Goal: Information Seeking & Learning: Learn about a topic

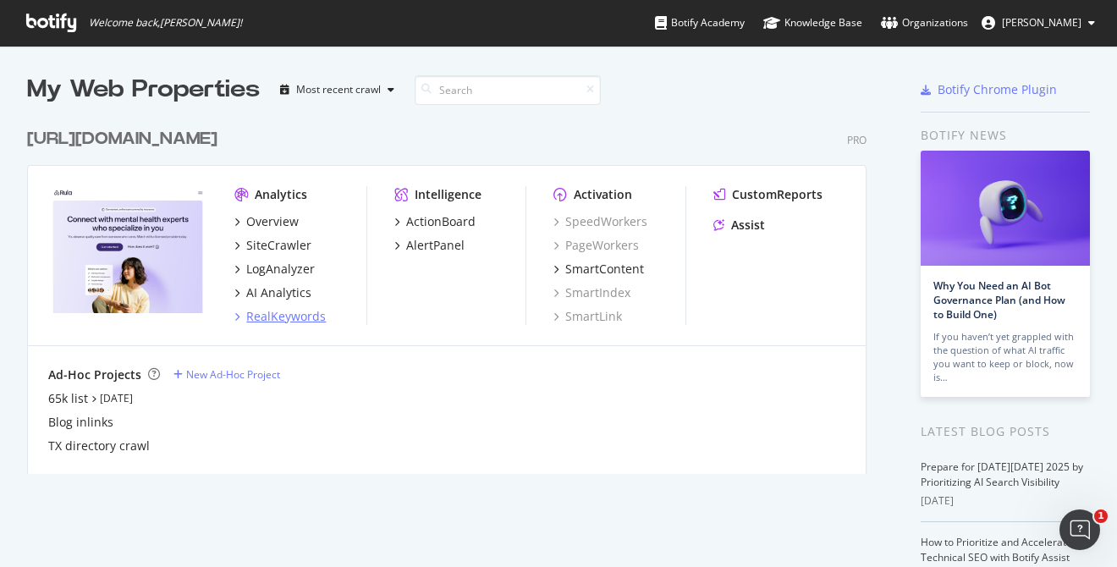
click at [297, 319] on div "RealKeywords" at bounding box center [286, 316] width 80 height 17
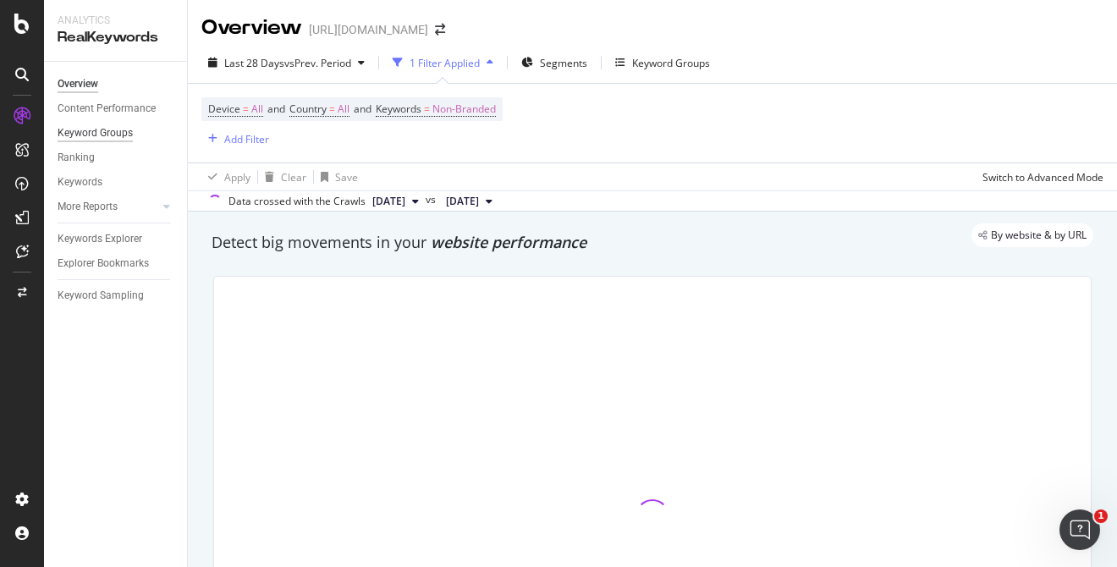
click at [113, 135] on div "Keyword Groups" at bounding box center [95, 133] width 75 height 18
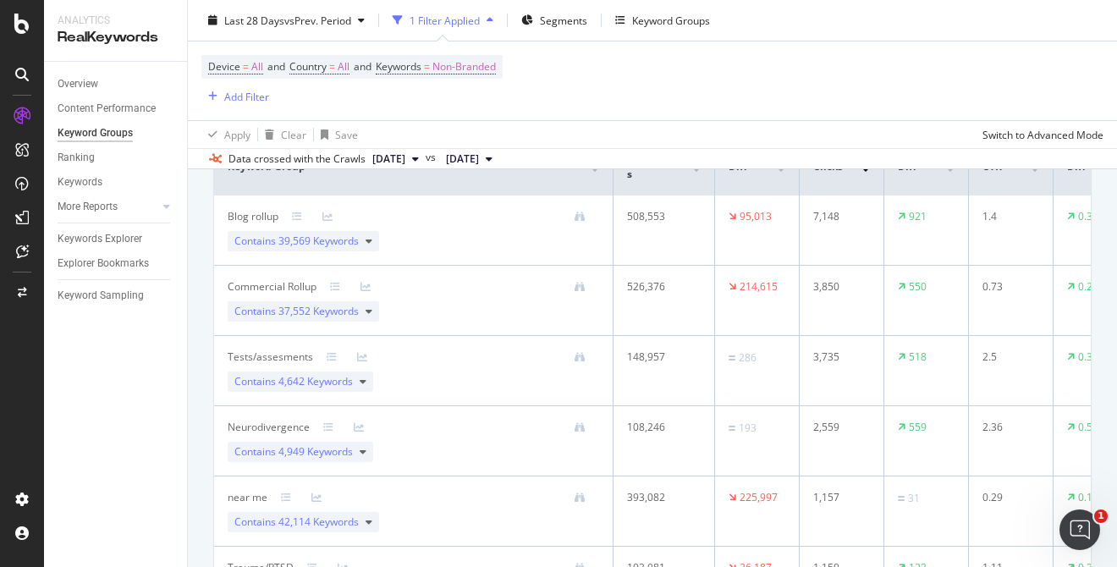
scroll to position [195, 0]
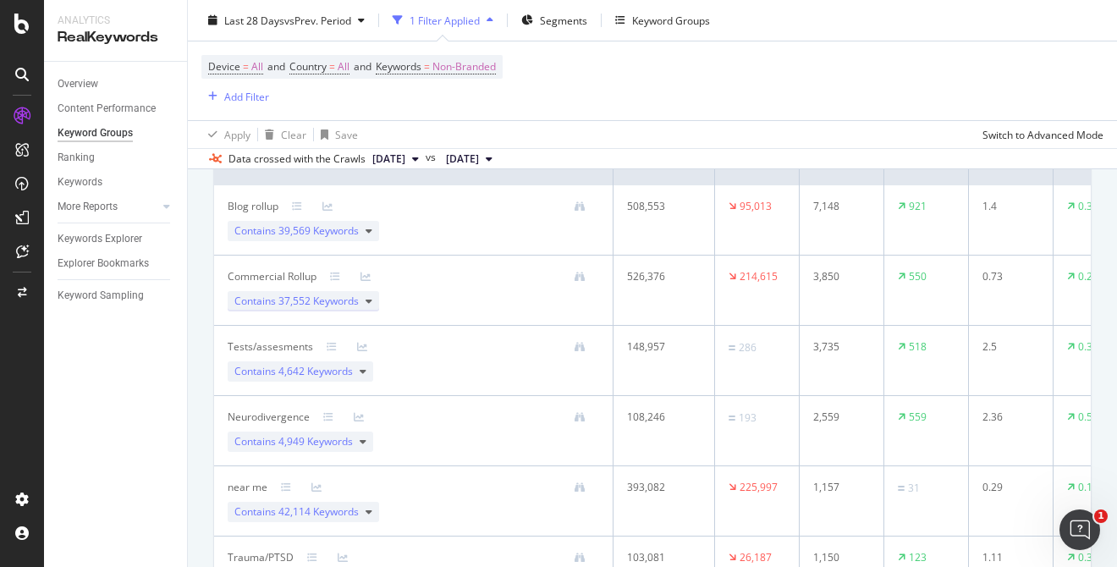
click at [298, 305] on span "37,552 Keywords" at bounding box center [318, 301] width 80 height 14
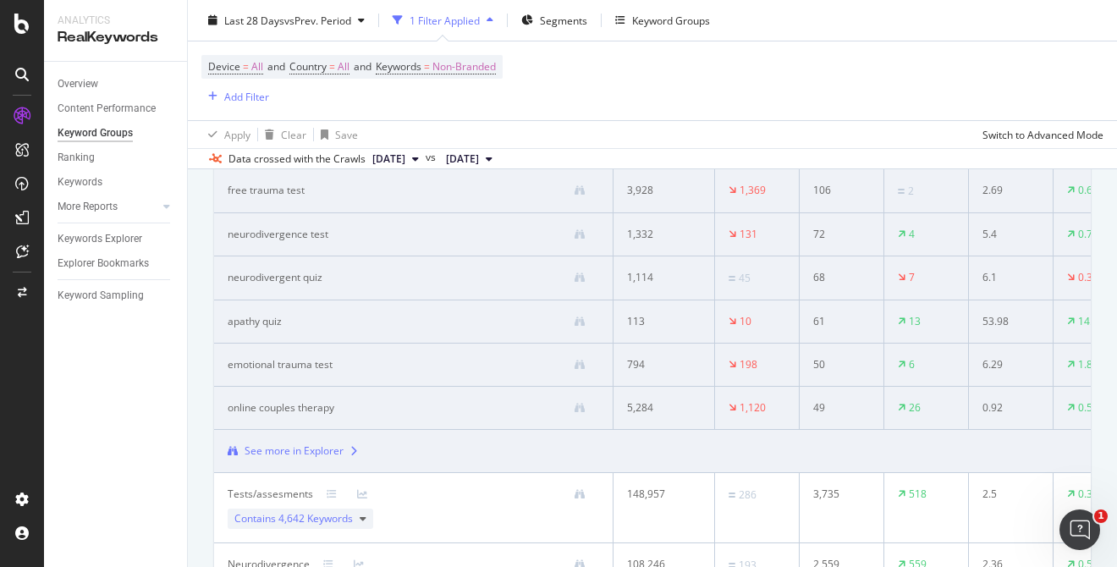
scroll to position [535, 0]
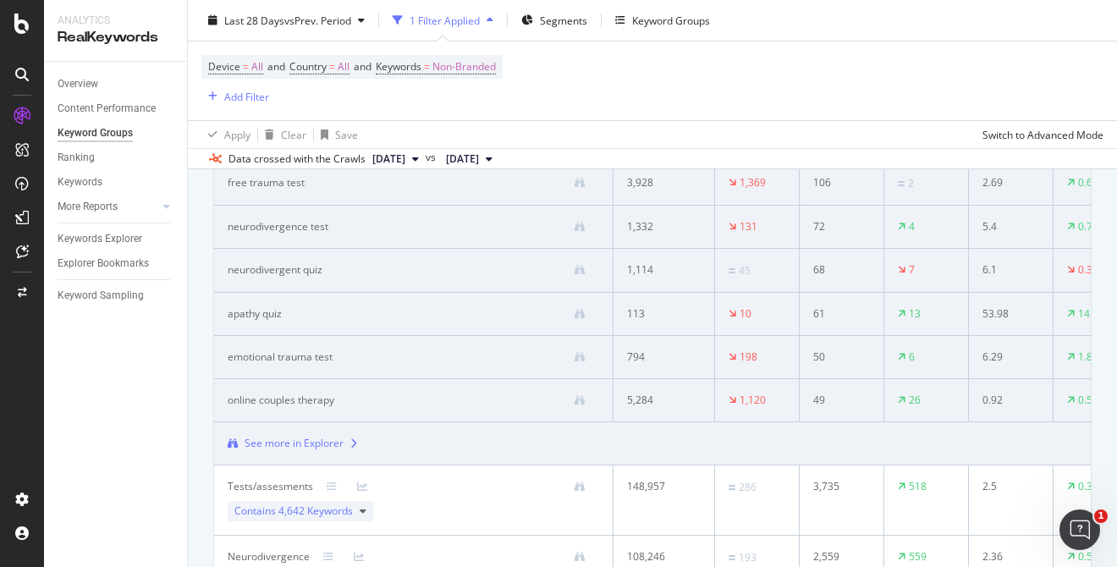
click at [350, 449] on div at bounding box center [353, 443] width 7 height 15
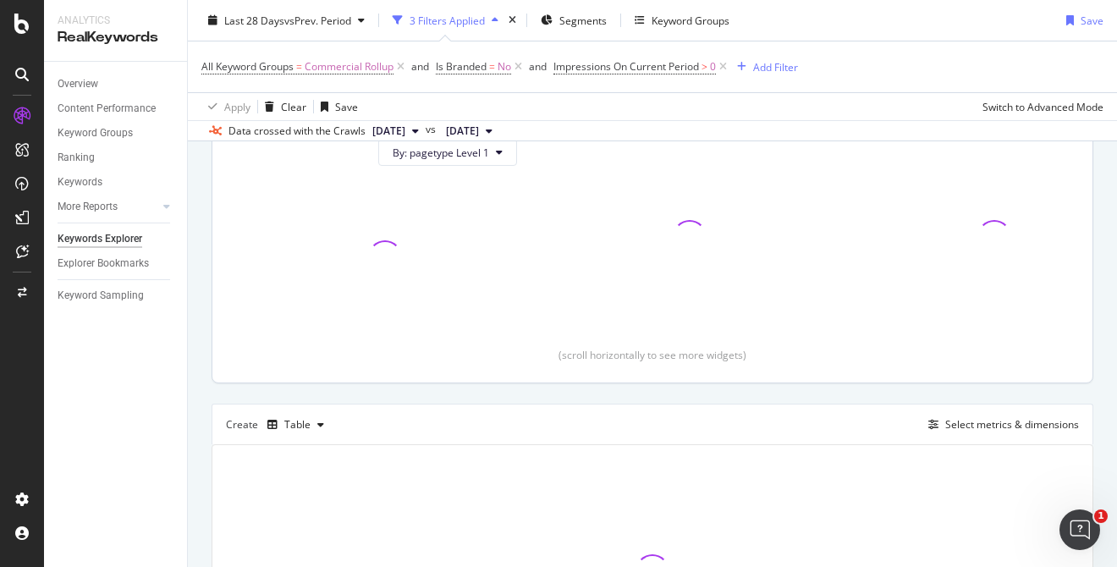
scroll to position [213, 0]
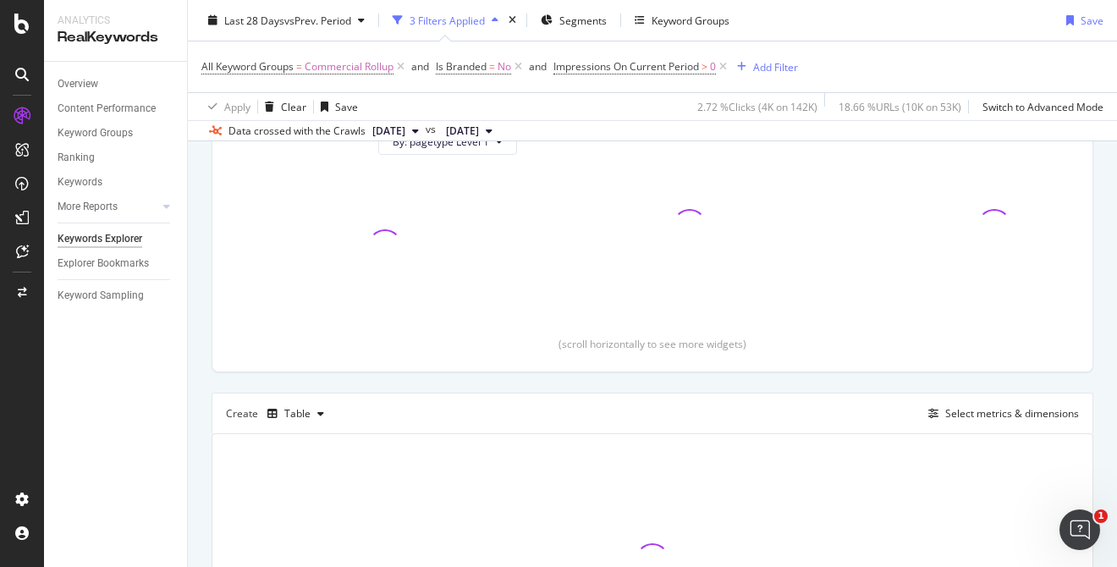
click at [195, 417] on div "By website & by URL Top Charts Clicks By pagetype Level 1 By: pagetype Level 1 …" at bounding box center [652, 358] width 929 height 776
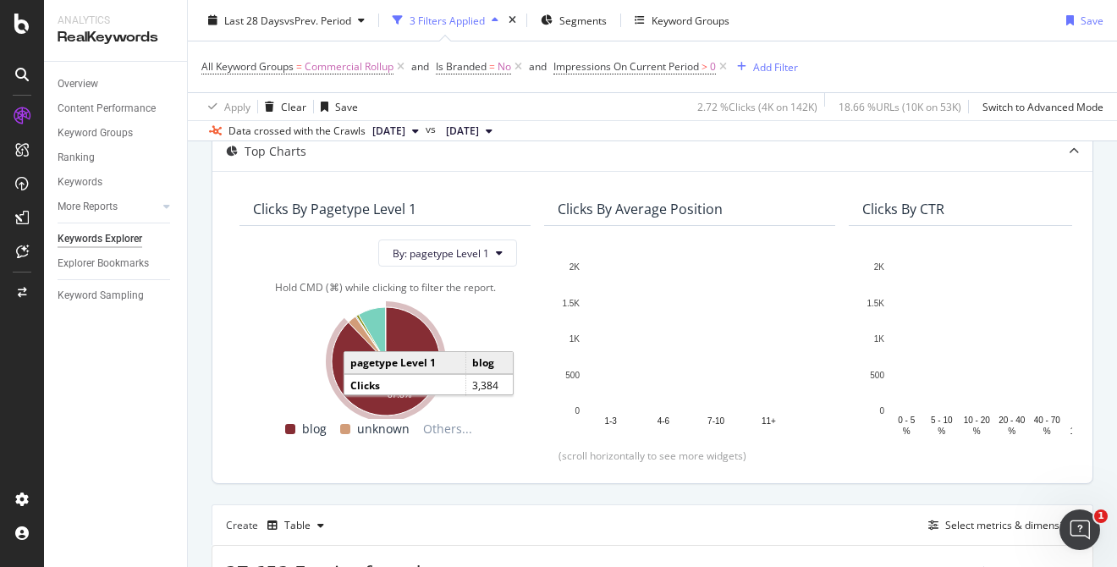
scroll to position [0, 0]
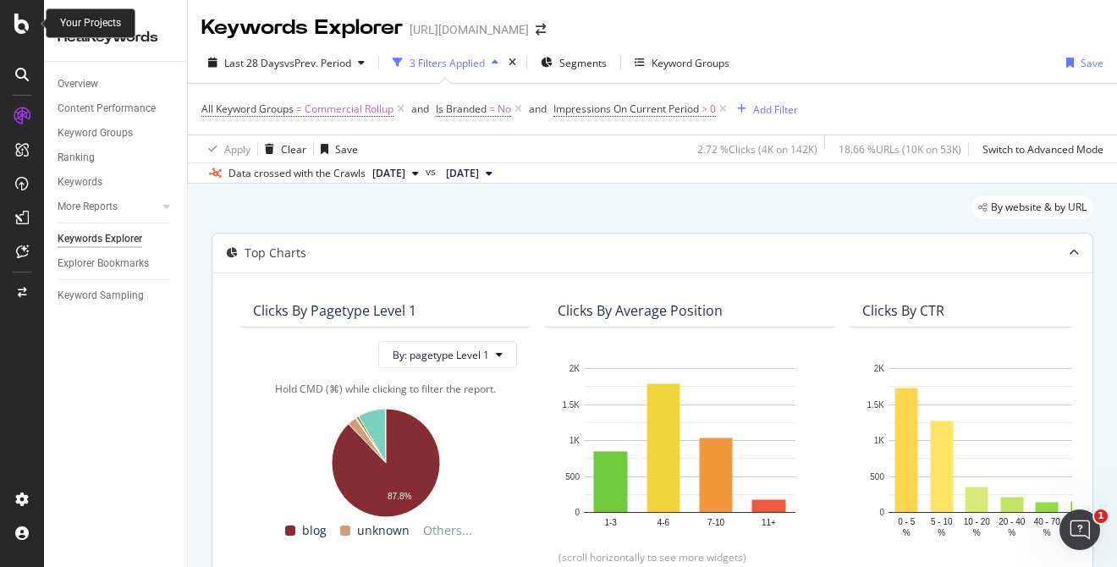
click at [23, 22] on icon at bounding box center [21, 24] width 15 height 20
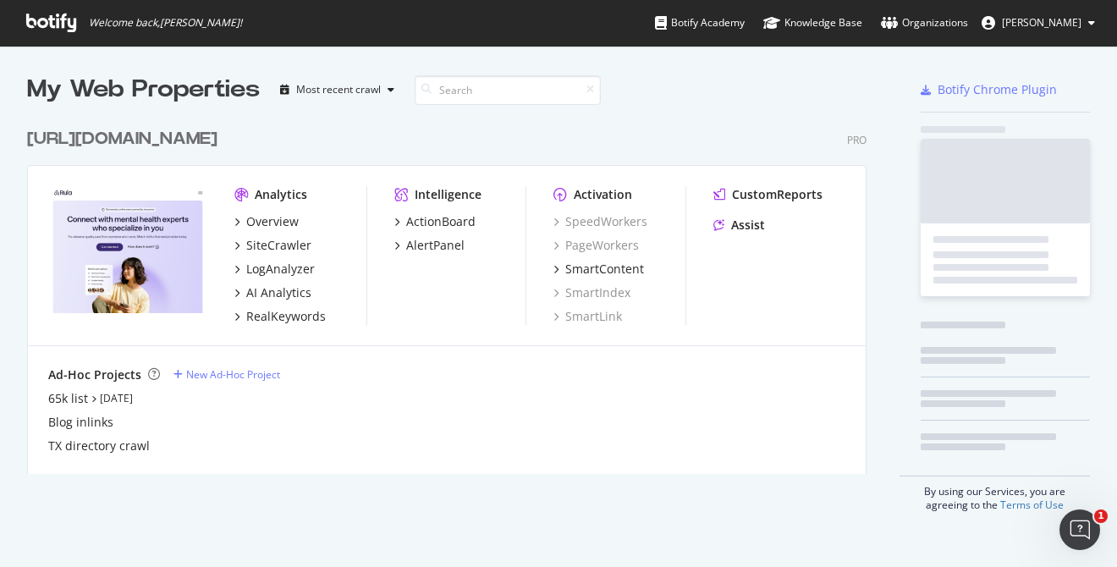
scroll to position [567, 1117]
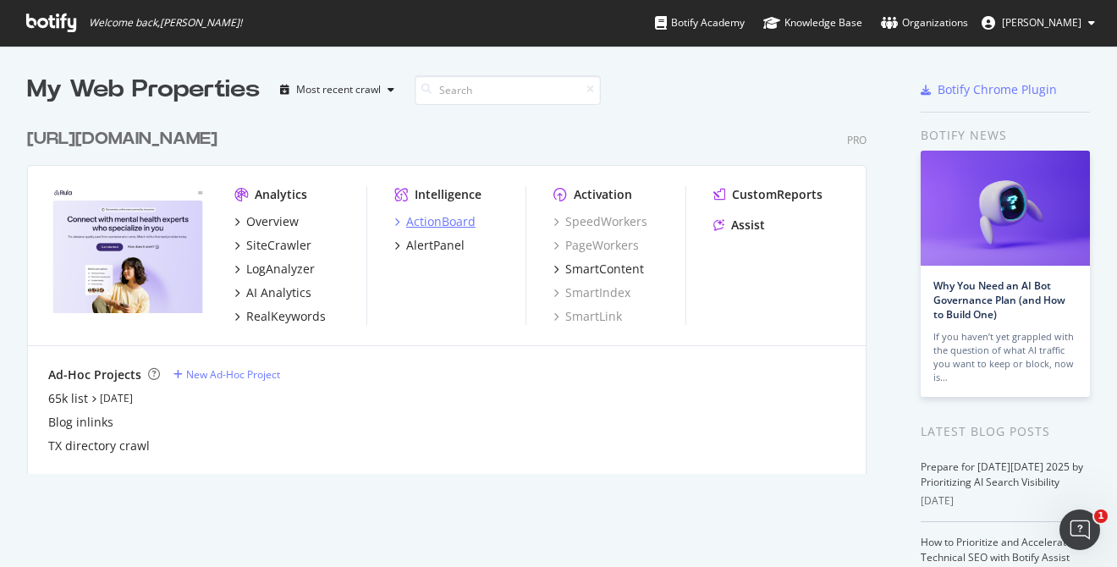
click at [473, 217] on div "ActionBoard" at bounding box center [440, 221] width 69 height 17
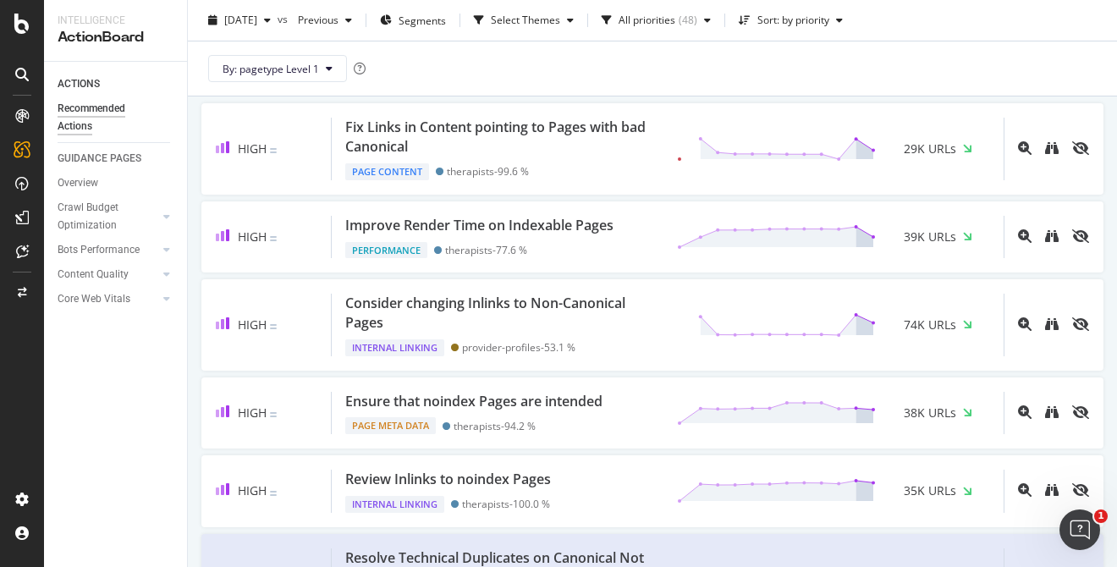
scroll to position [26, 0]
